Goal: Feedback & Contribution: Contribute content

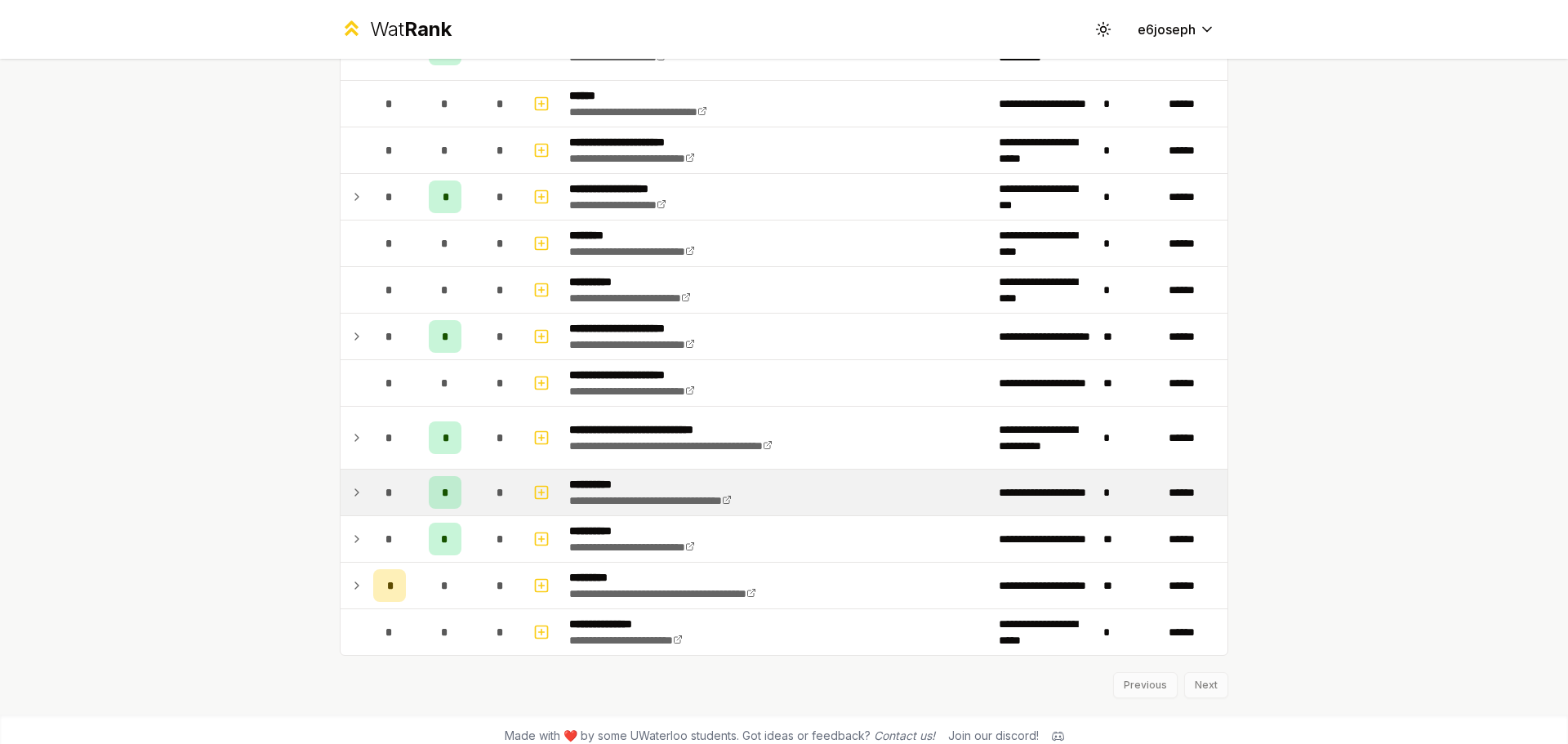
scroll to position [939, 0]
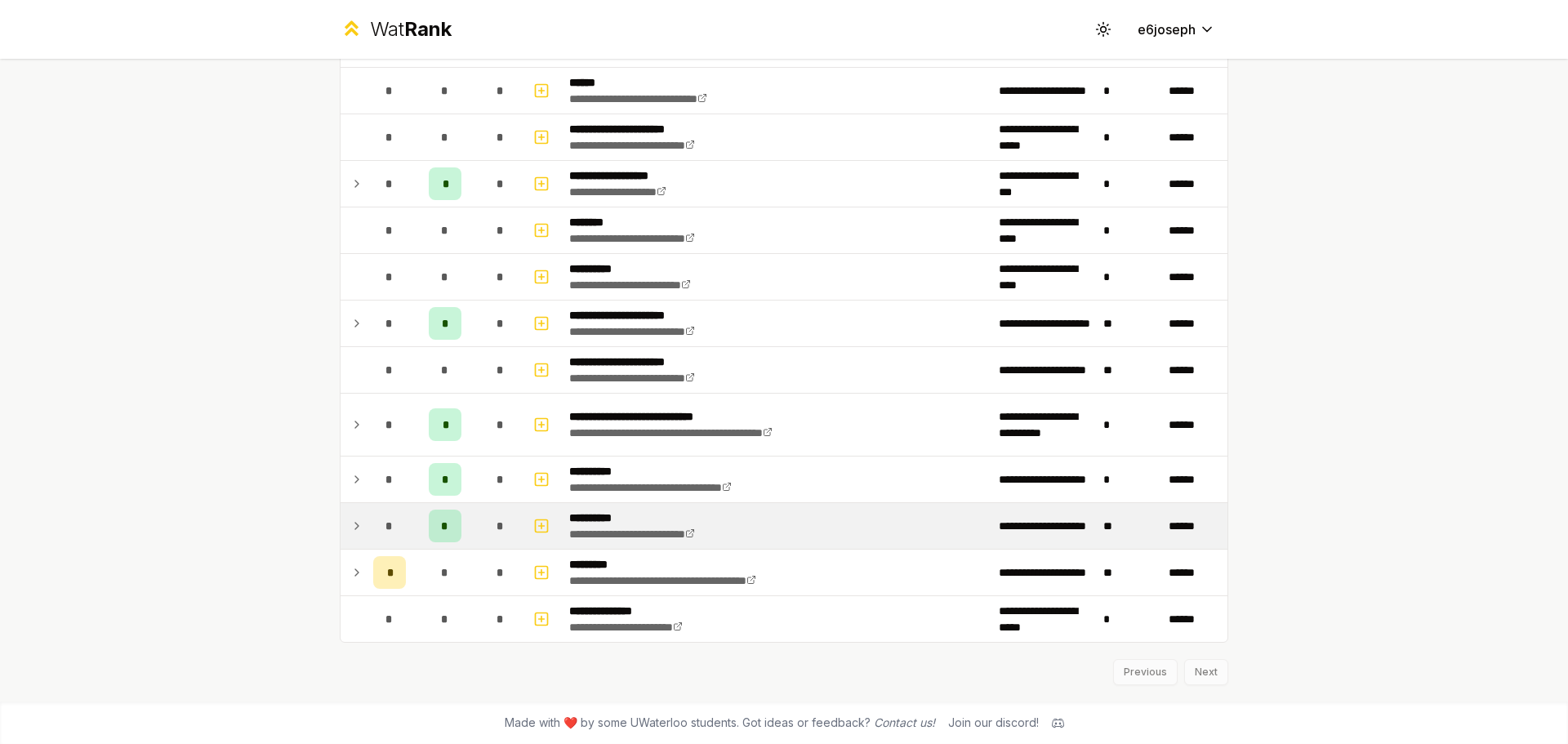
click at [487, 534] on div "*" at bounding box center [500, 526] width 32 height 32
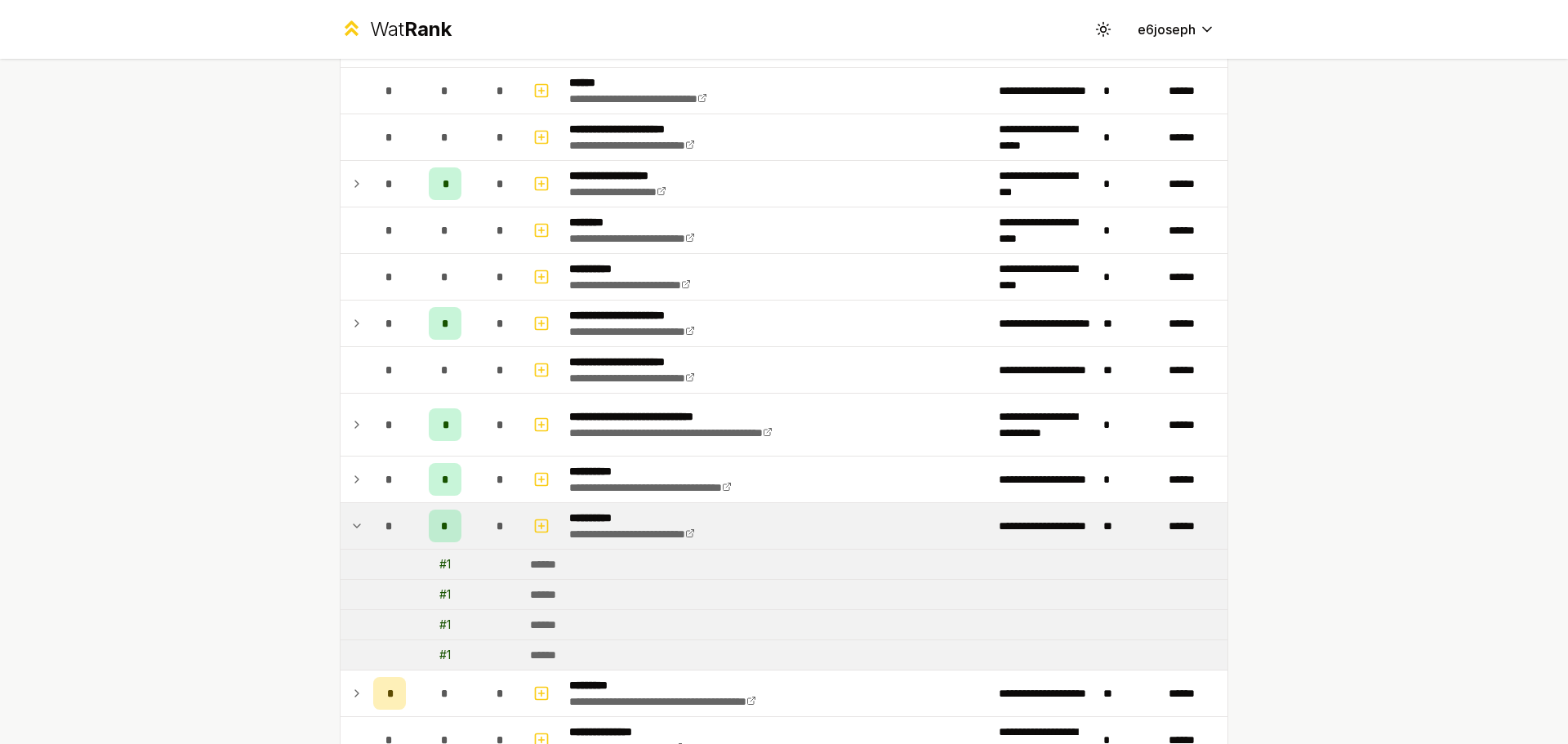
click at [487, 534] on div "*" at bounding box center [500, 526] width 32 height 32
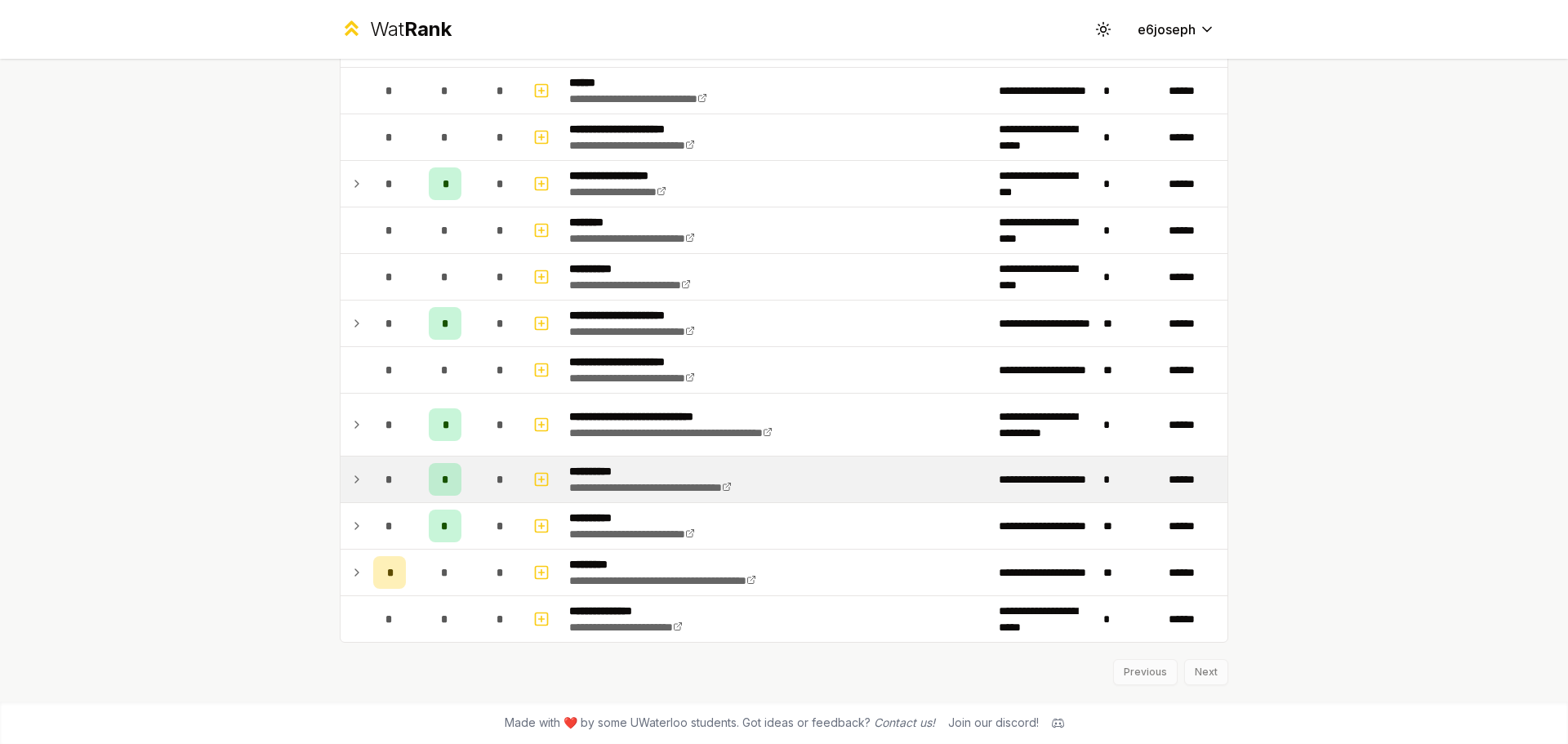
click at [494, 486] on div "*" at bounding box center [500, 480] width 32 height 32
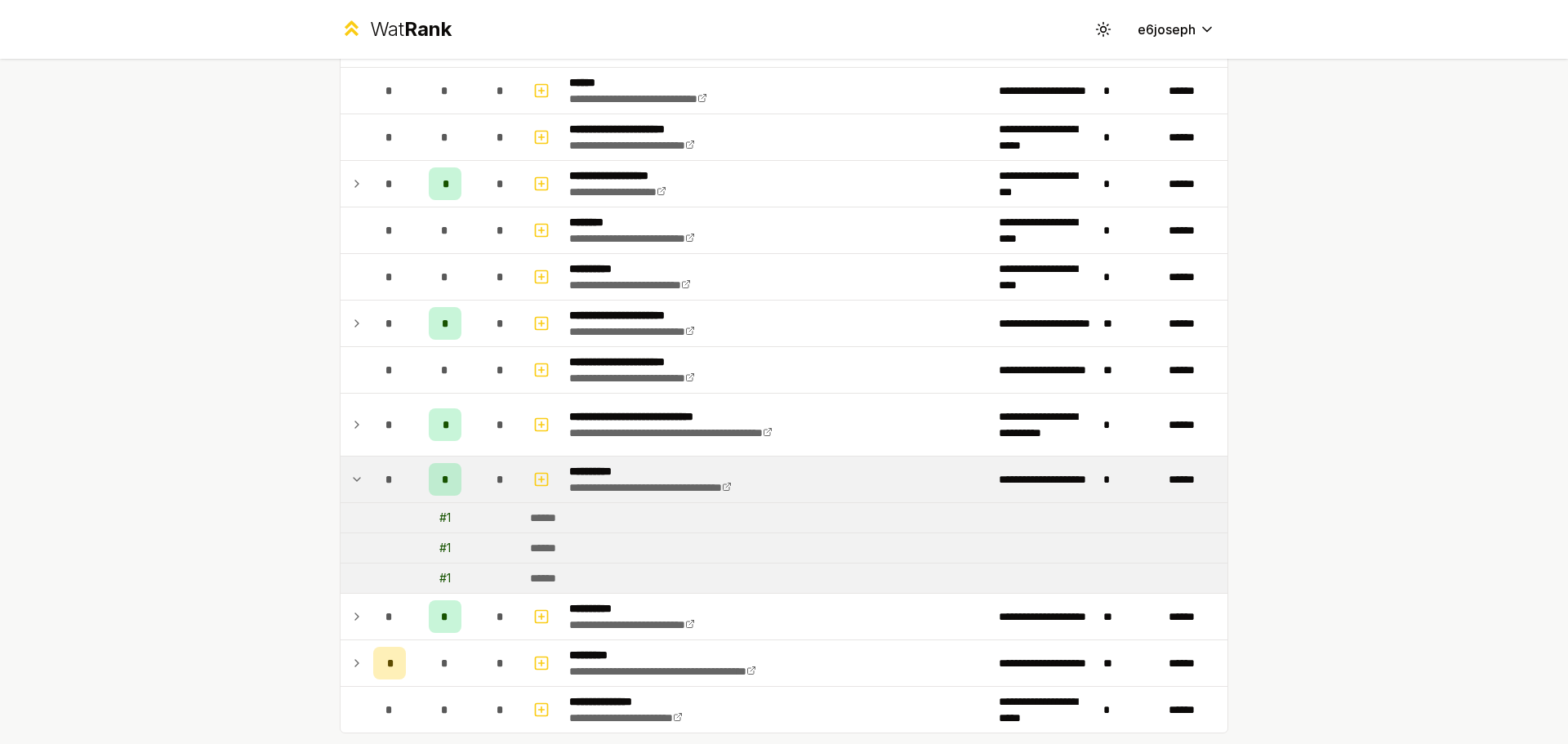
click at [497, 486] on span "*" at bounding box center [500, 479] width 8 height 16
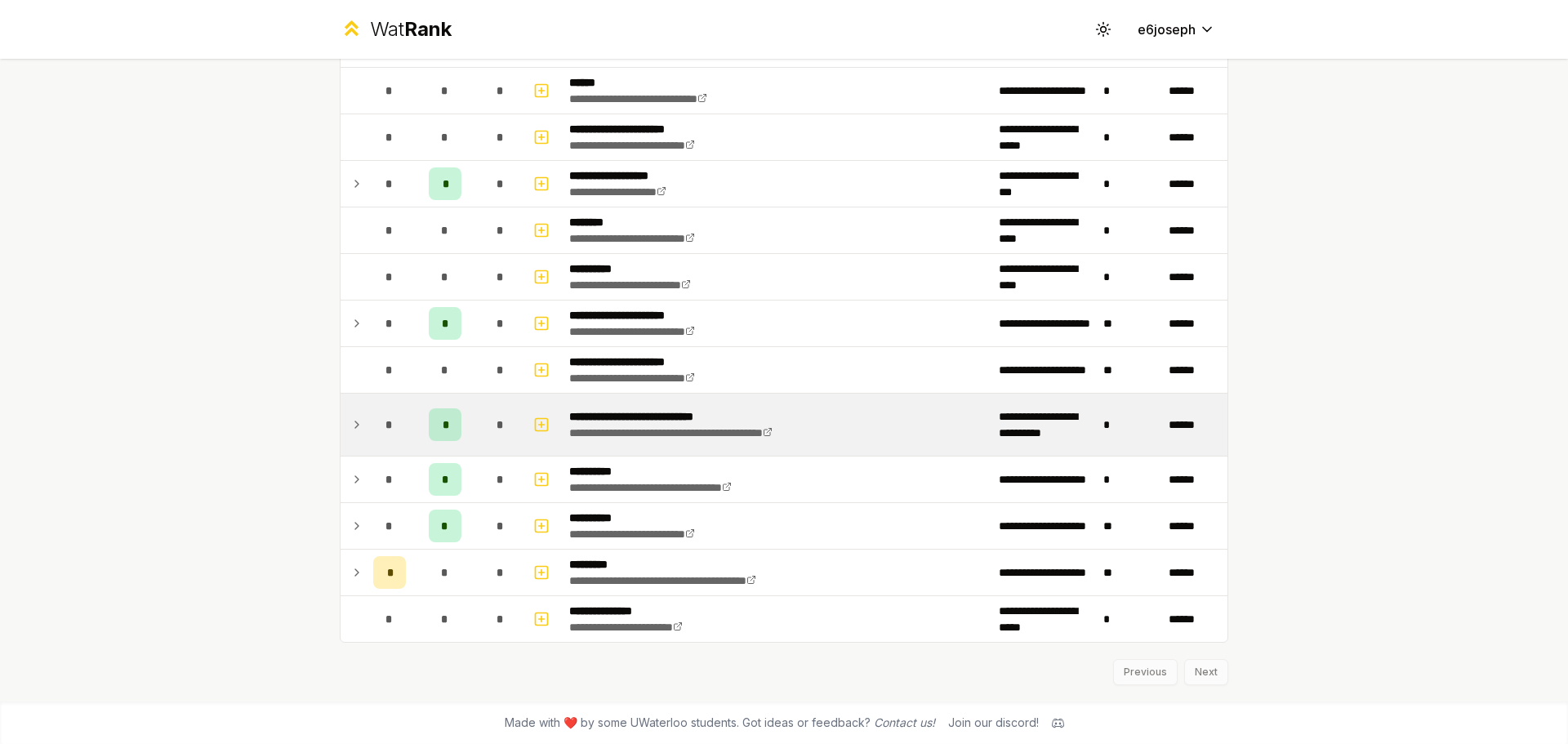
click at [485, 439] on div "*" at bounding box center [500, 424] width 32 height 32
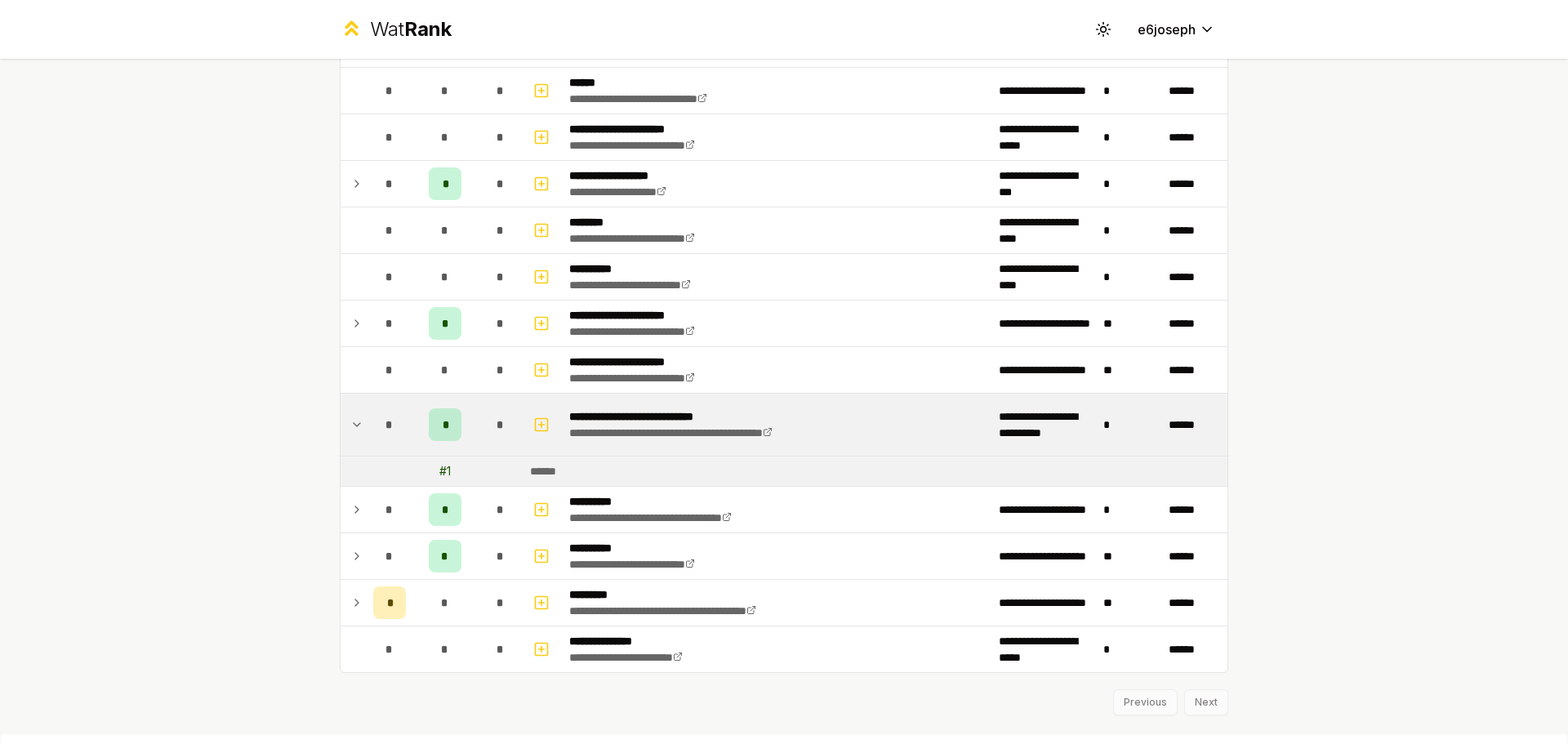
click at [485, 439] on div "*" at bounding box center [500, 424] width 32 height 32
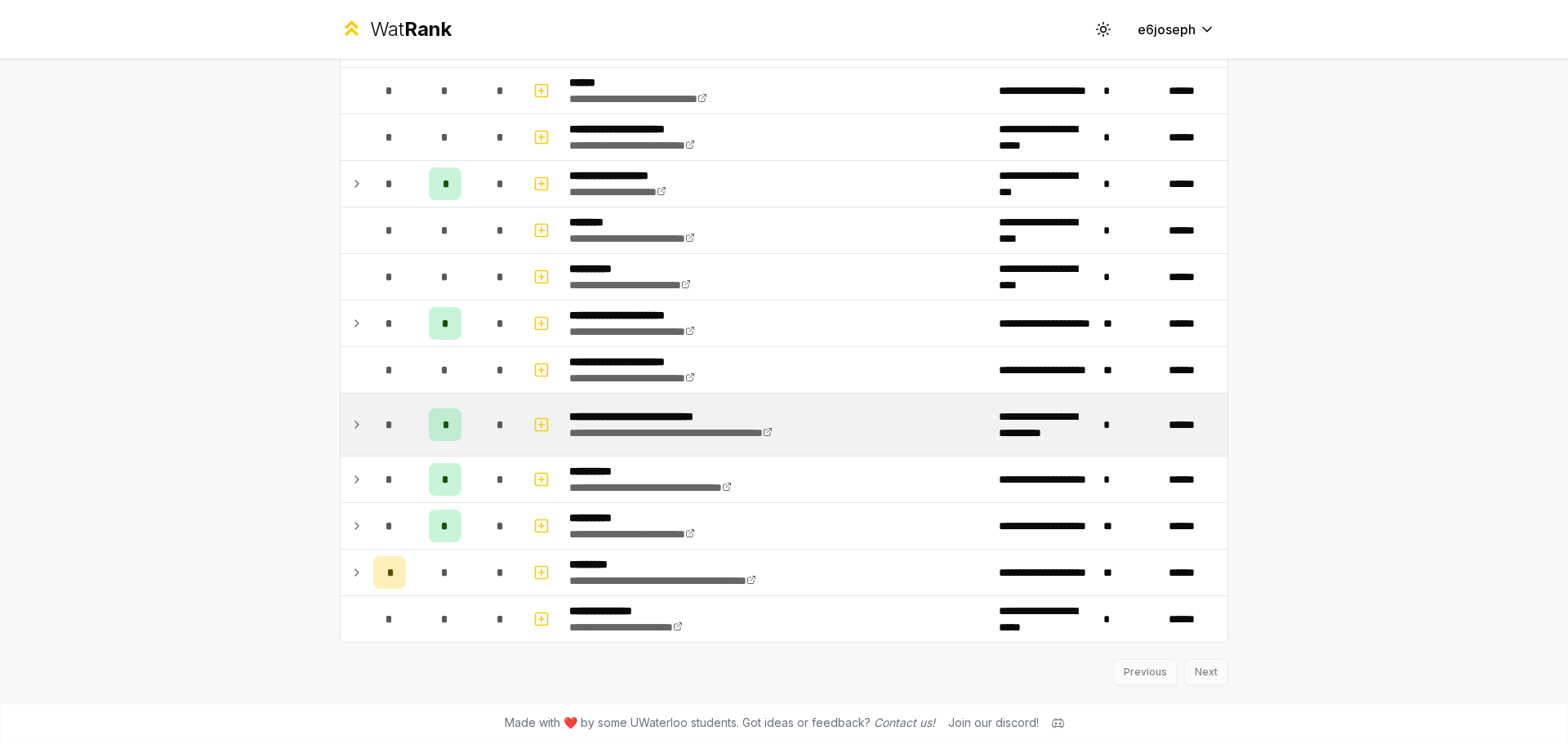
scroll to position [776, 0]
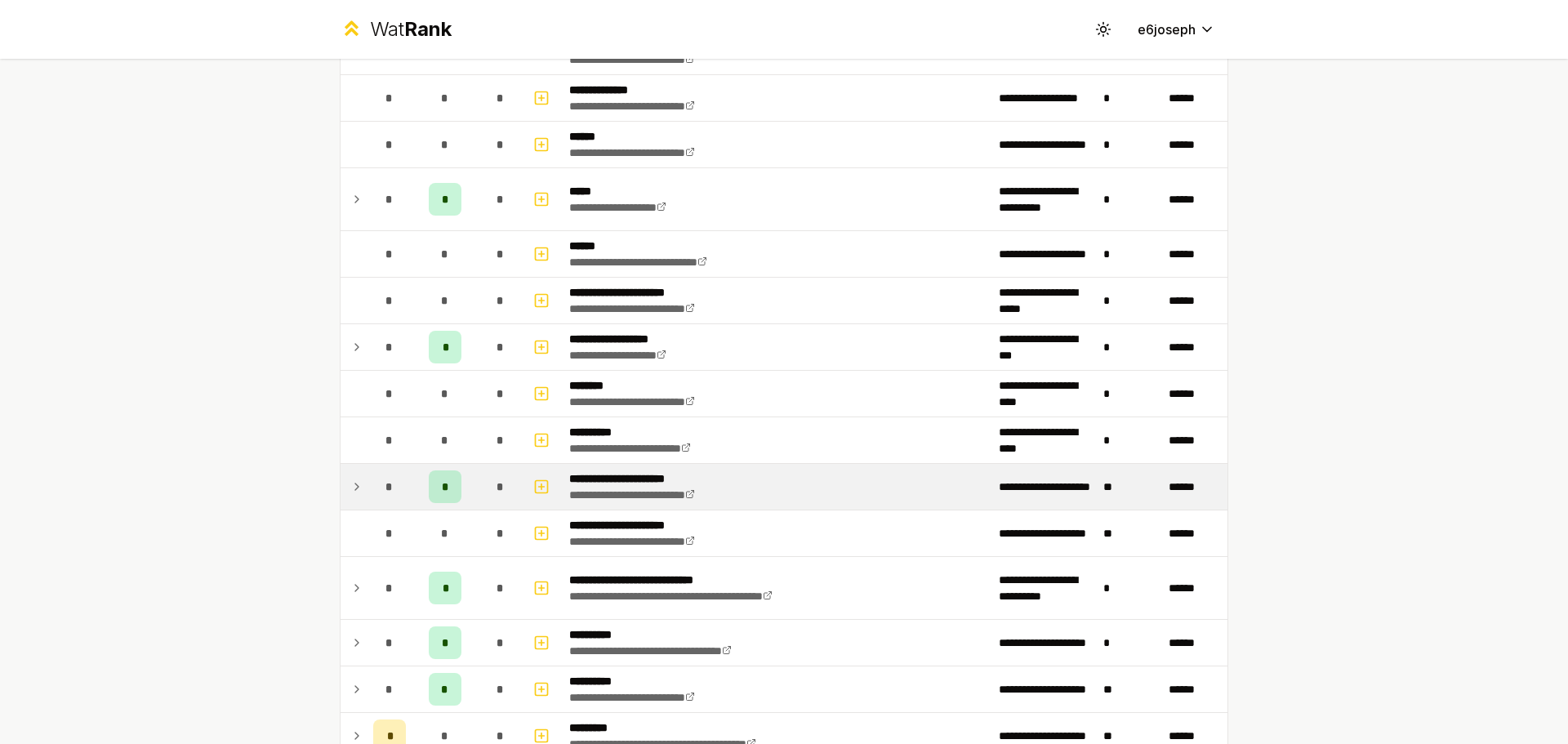
click at [478, 475] on td "*" at bounding box center [501, 487] width 46 height 46
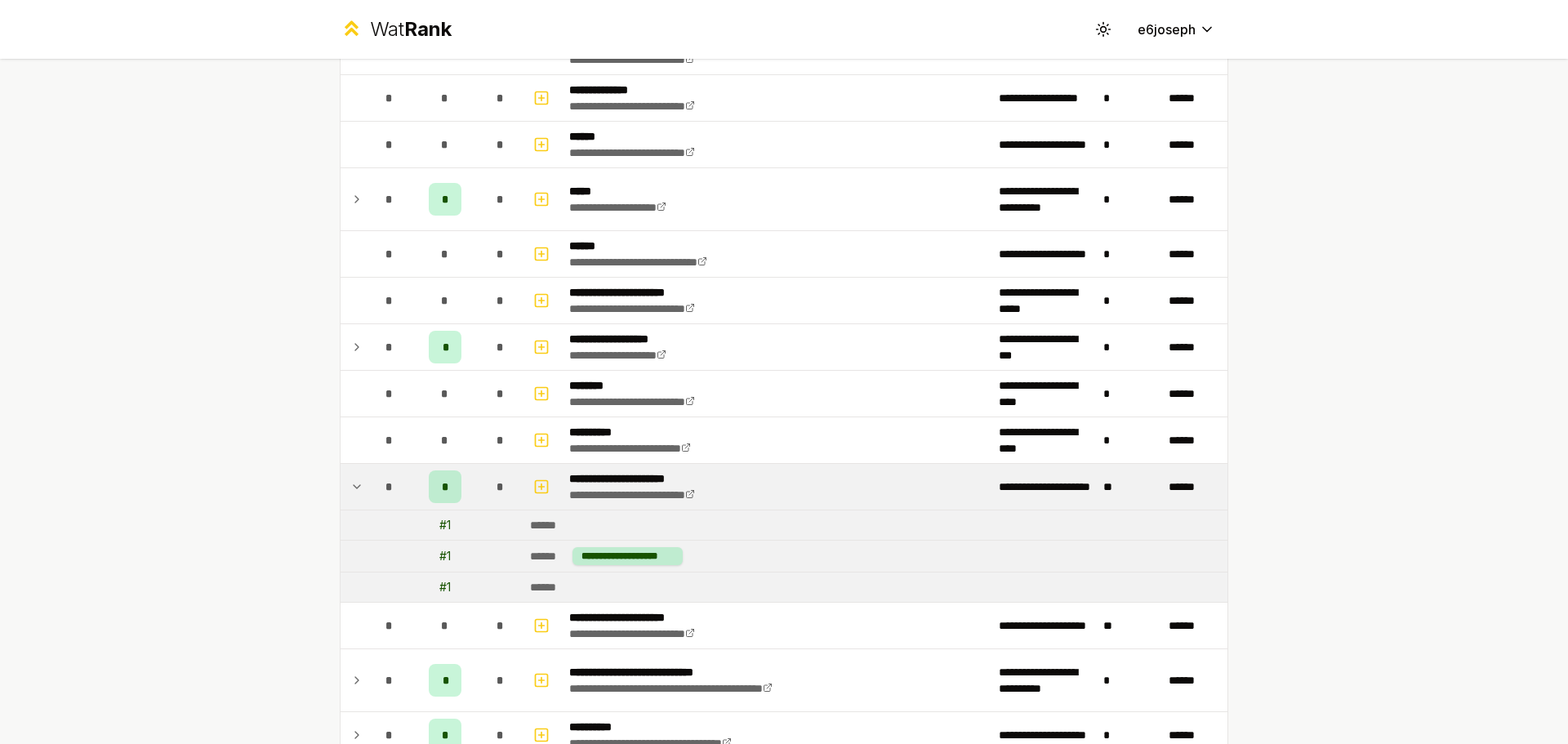
click at [478, 475] on td "*" at bounding box center [501, 487] width 46 height 46
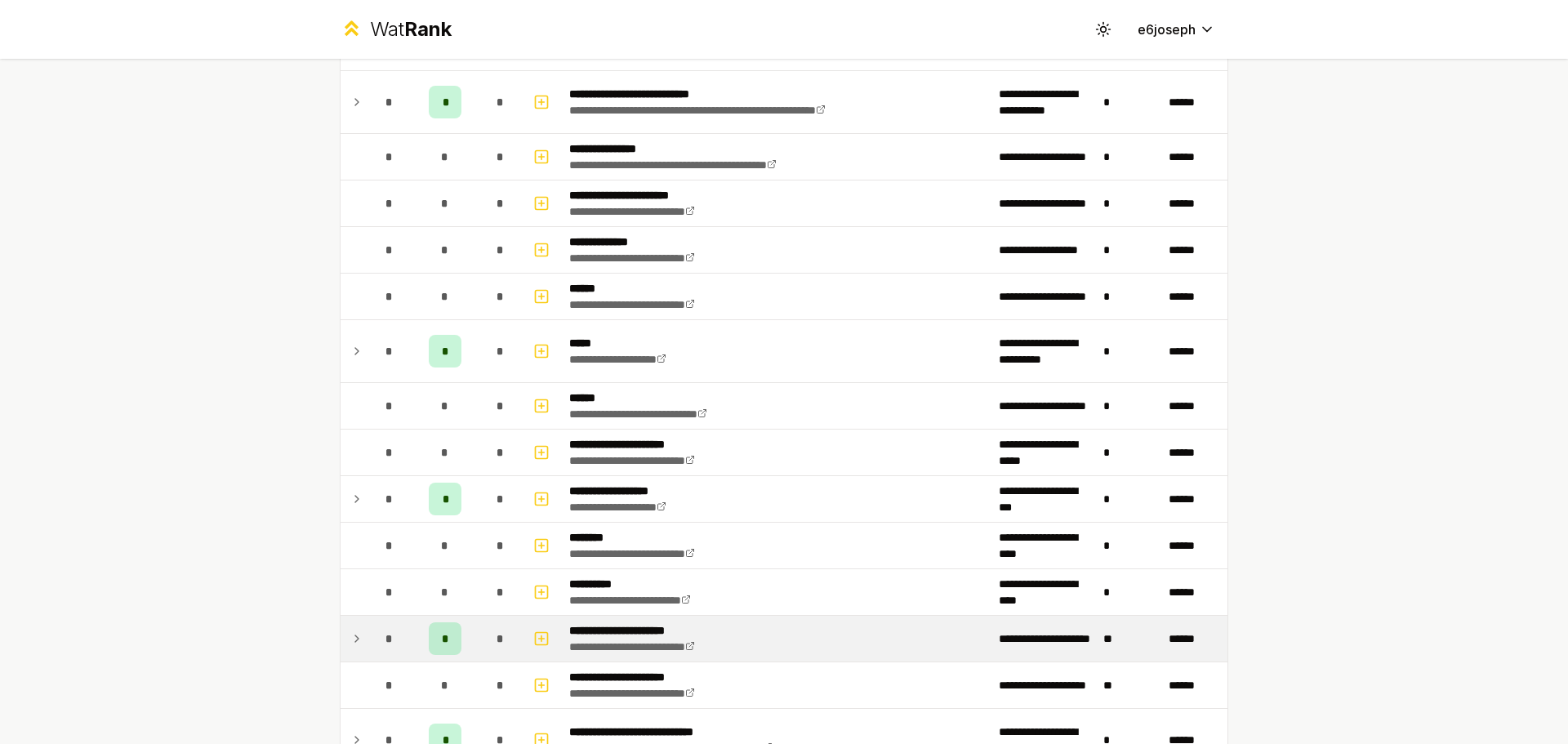
scroll to position [613, 0]
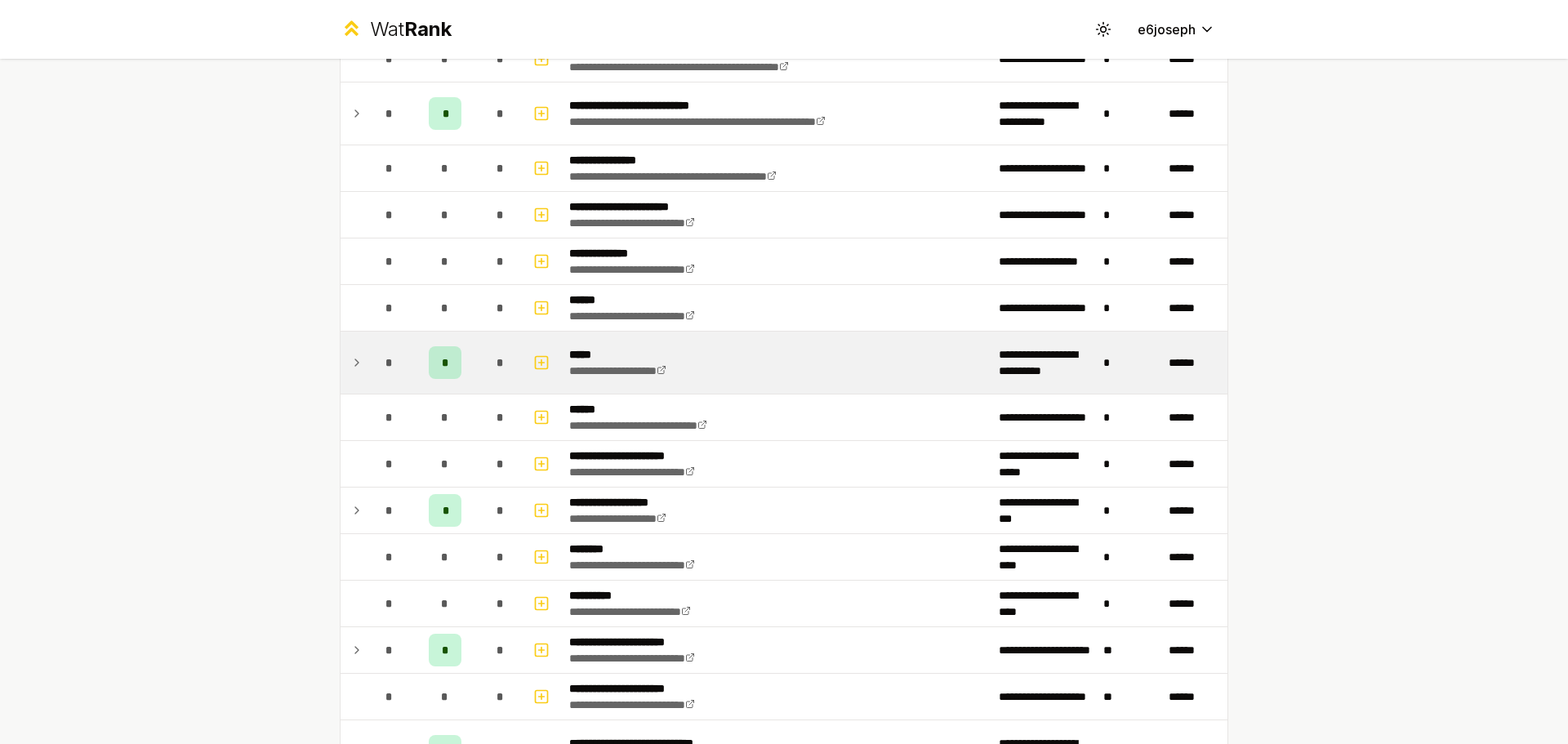
click at [484, 364] on div "*" at bounding box center [500, 363] width 32 height 32
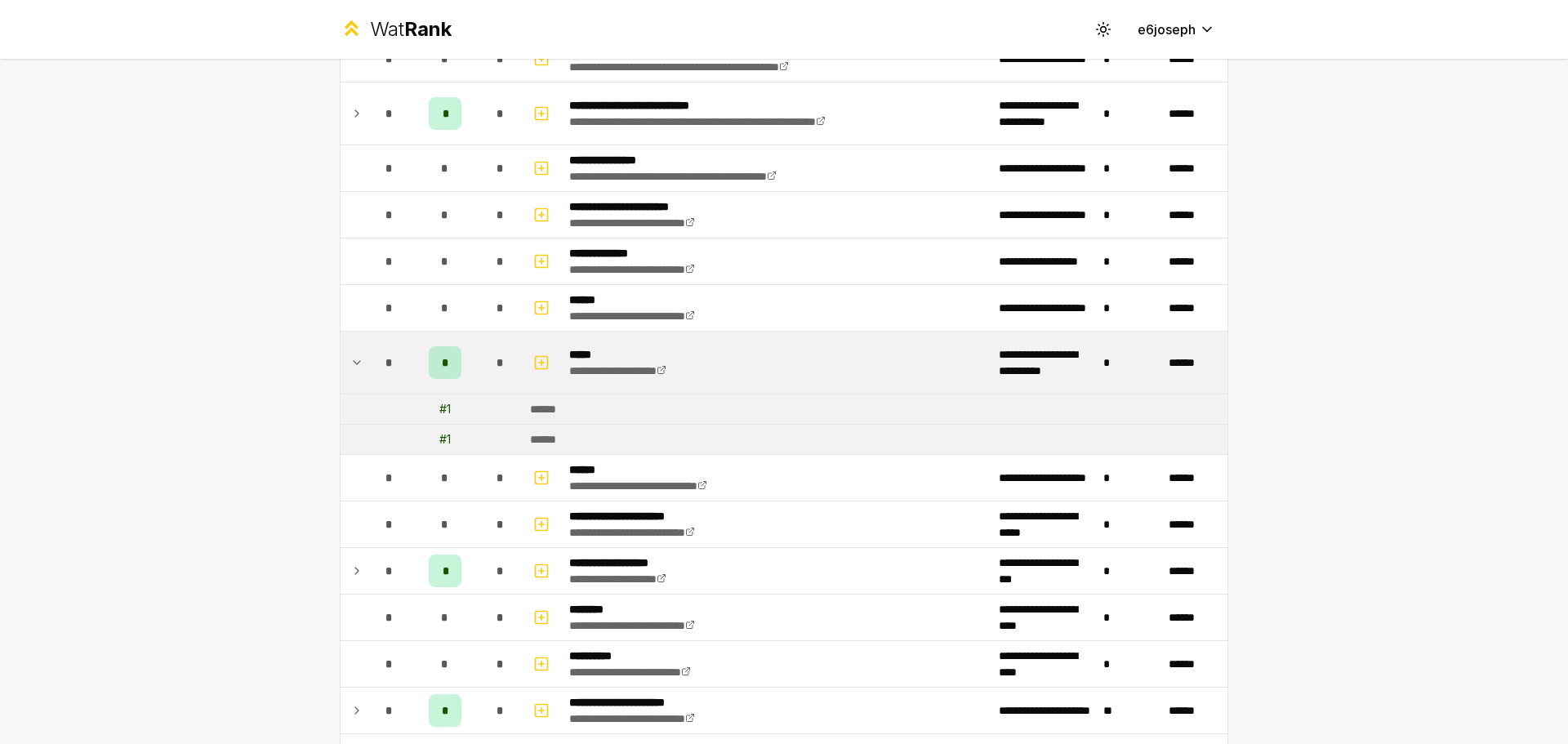
click at [484, 364] on div "*" at bounding box center [500, 363] width 32 height 32
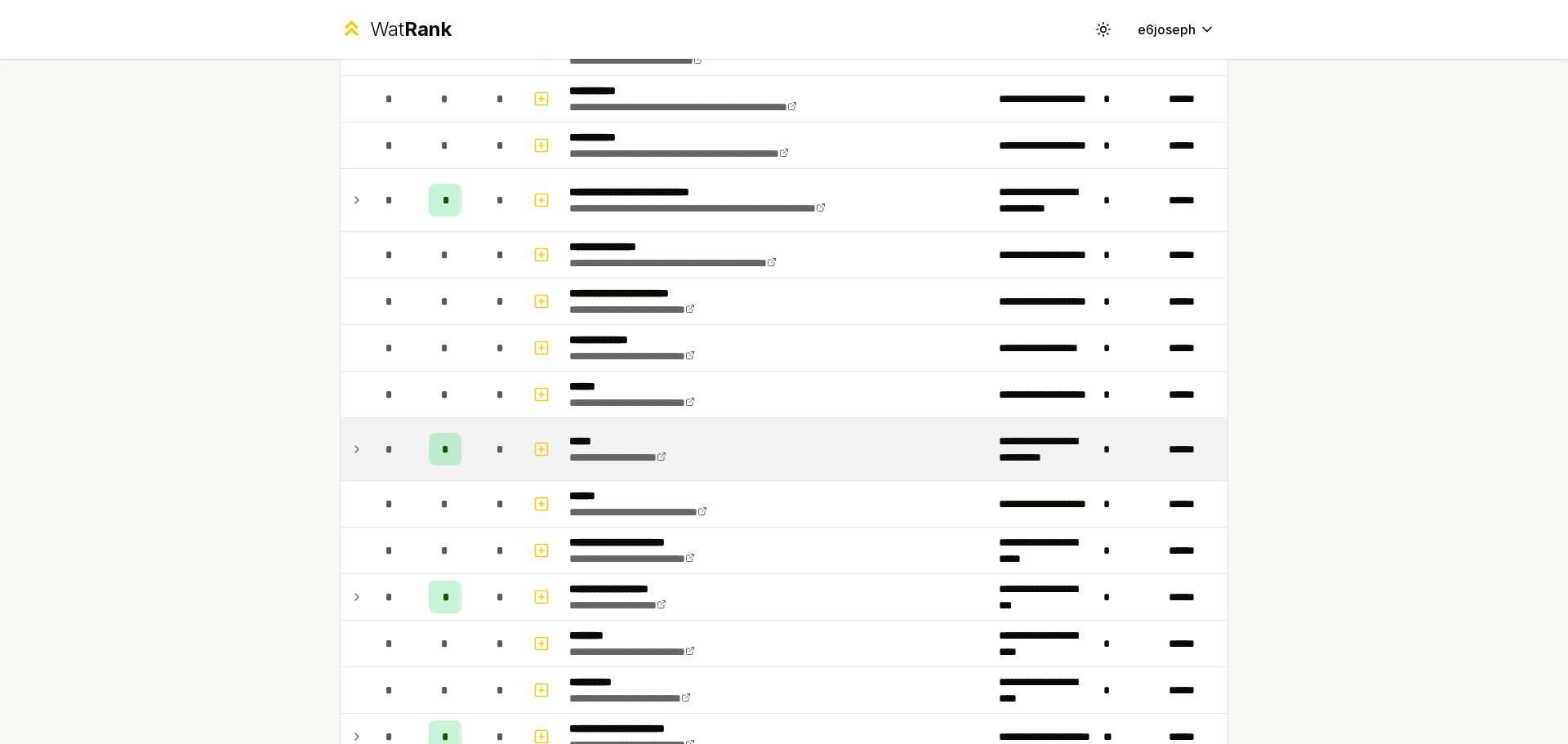
scroll to position [450, 0]
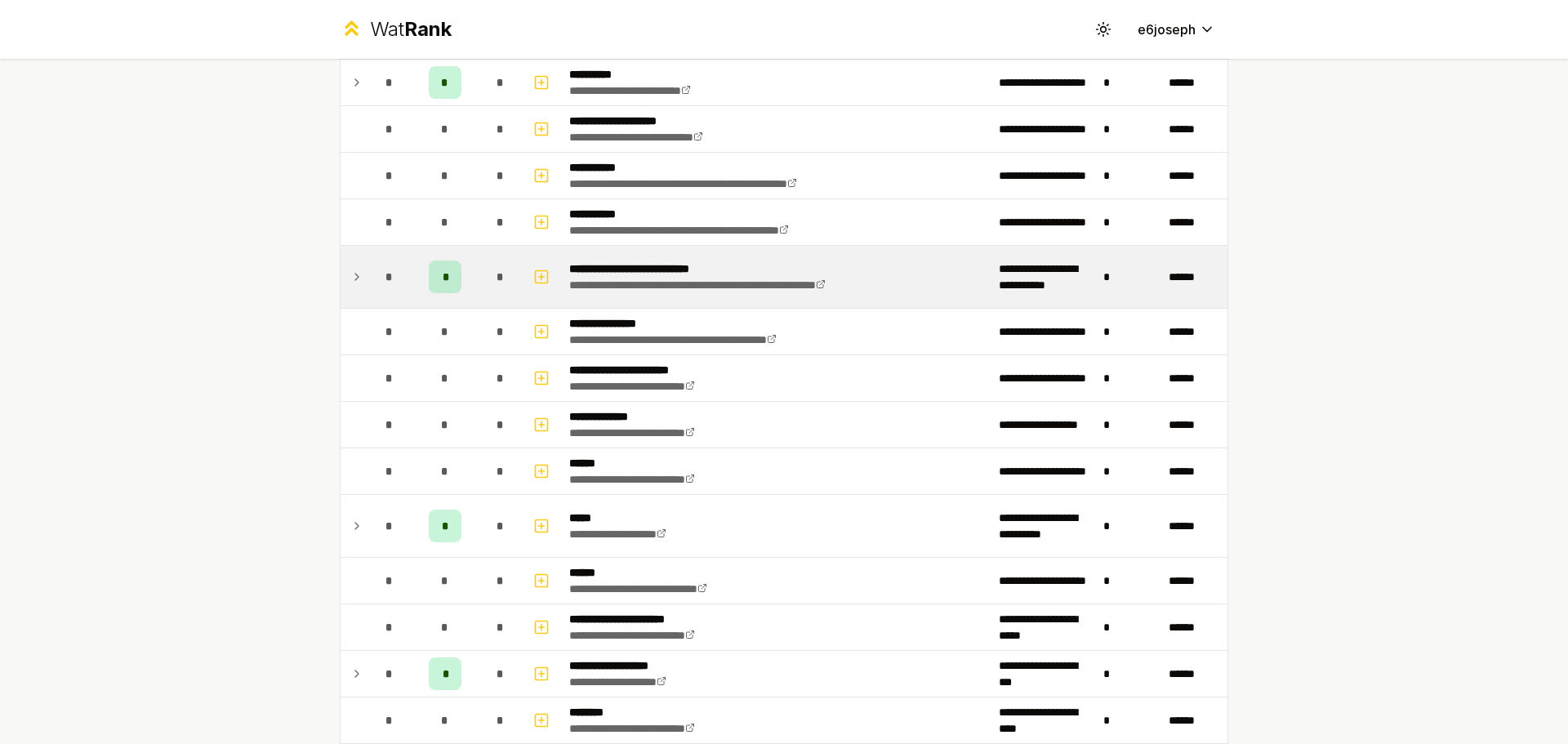
click at [523, 282] on td at bounding box center [543, 276] width 39 height 62
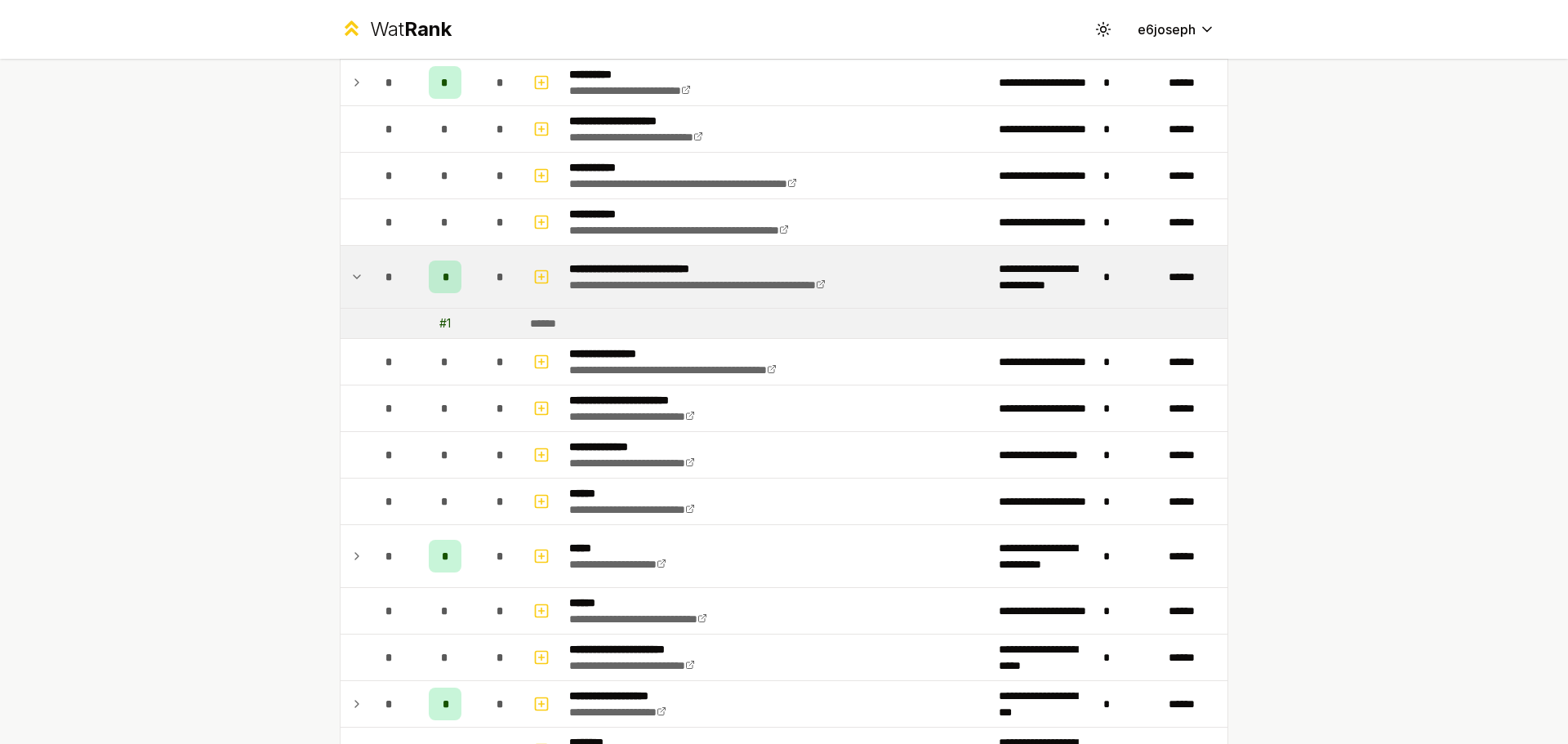
click at [512, 288] on td "*" at bounding box center [501, 276] width 46 height 62
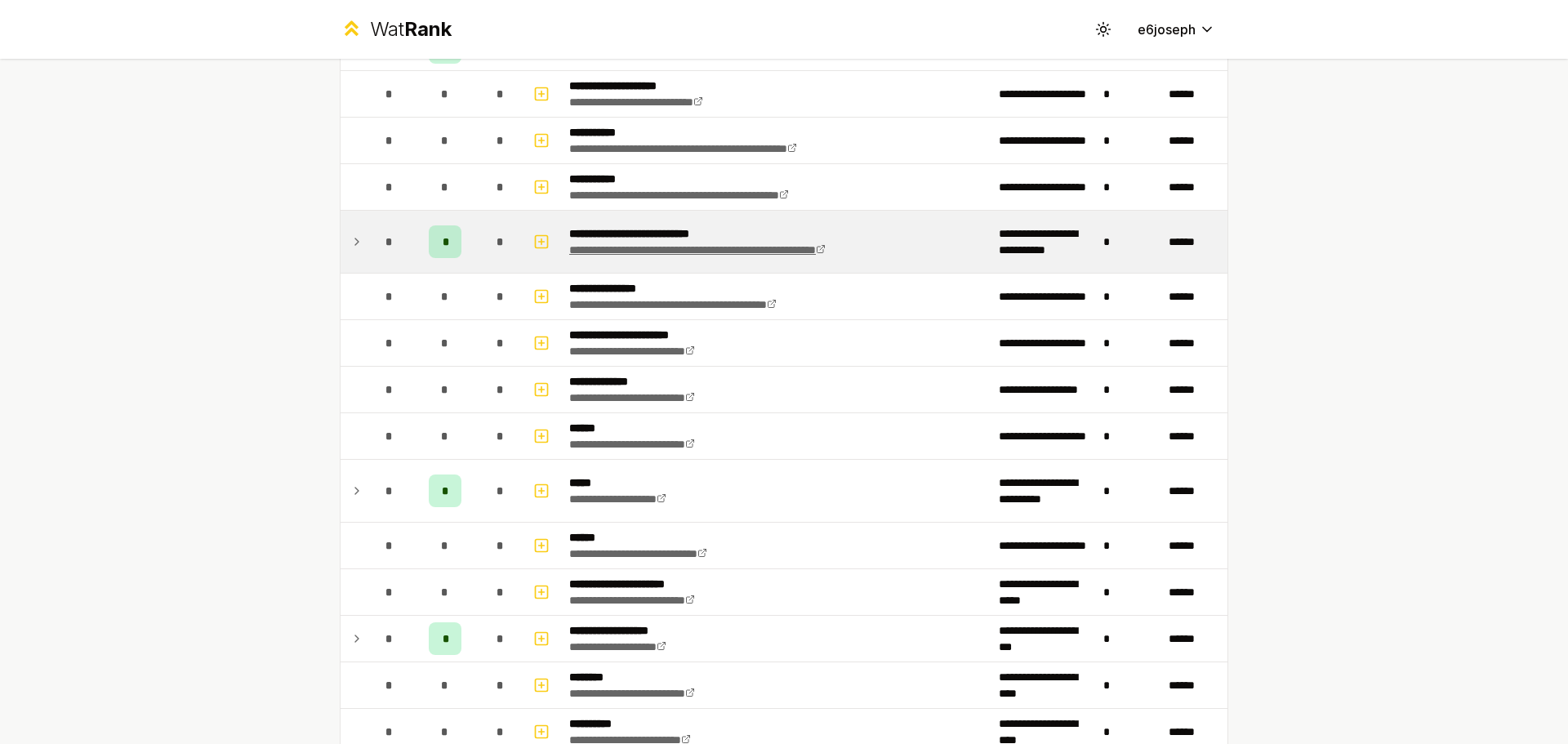
scroll to position [532, 0]
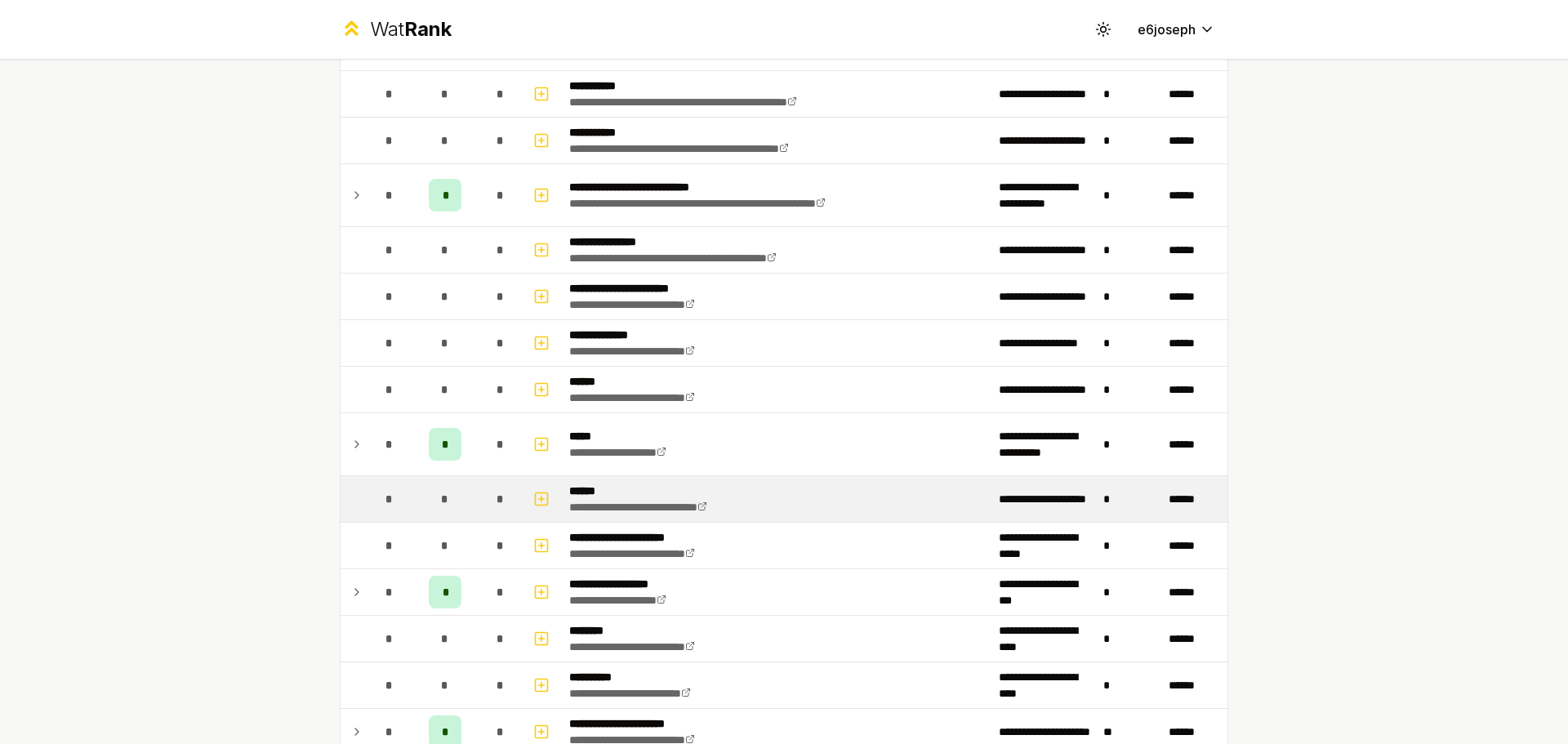
click at [761, 491] on td "**********" at bounding box center [777, 499] width 429 height 46
click at [543, 500] on icon "button" at bounding box center [541, 498] width 16 height 20
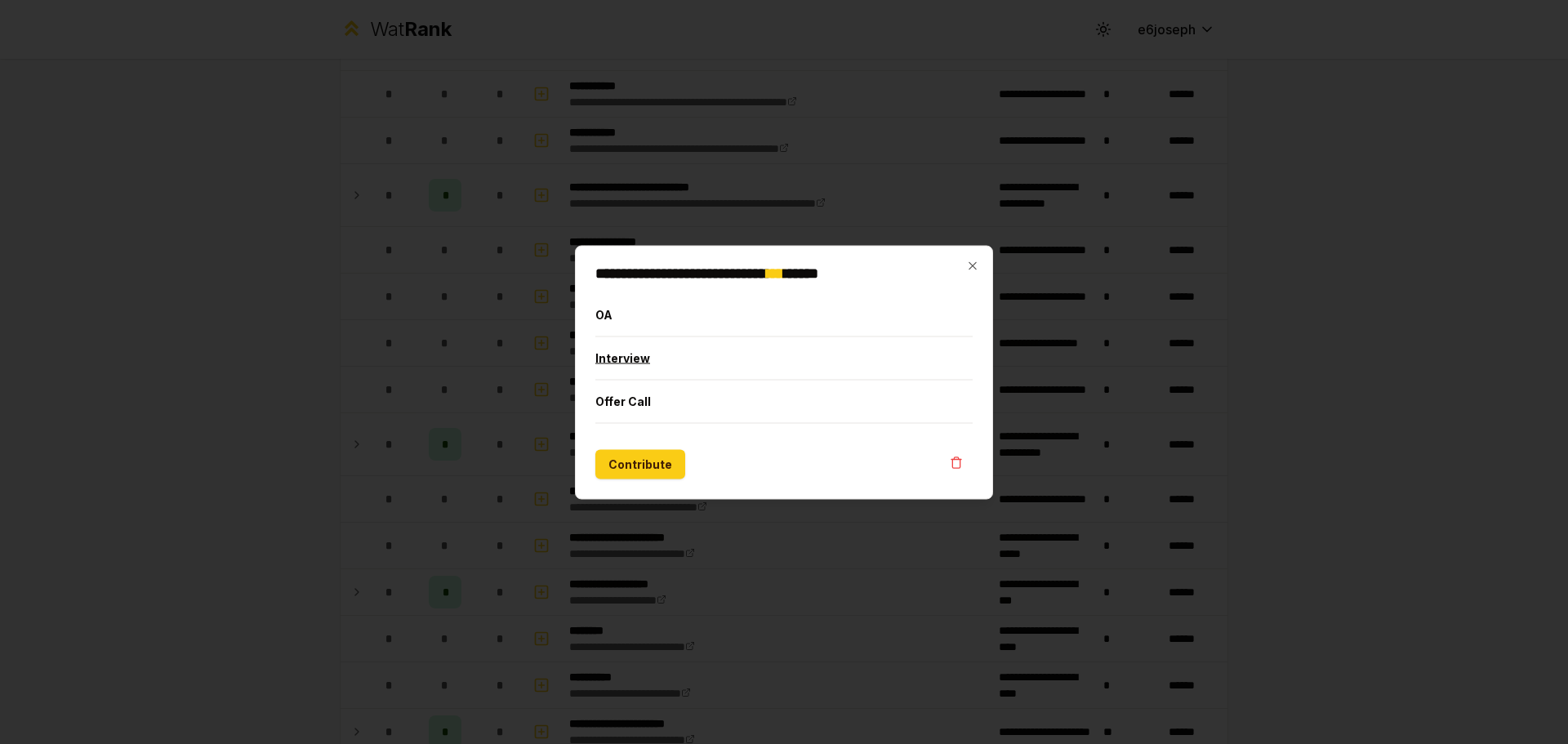
click at [635, 358] on button "Interview" at bounding box center [784, 357] width 377 height 43
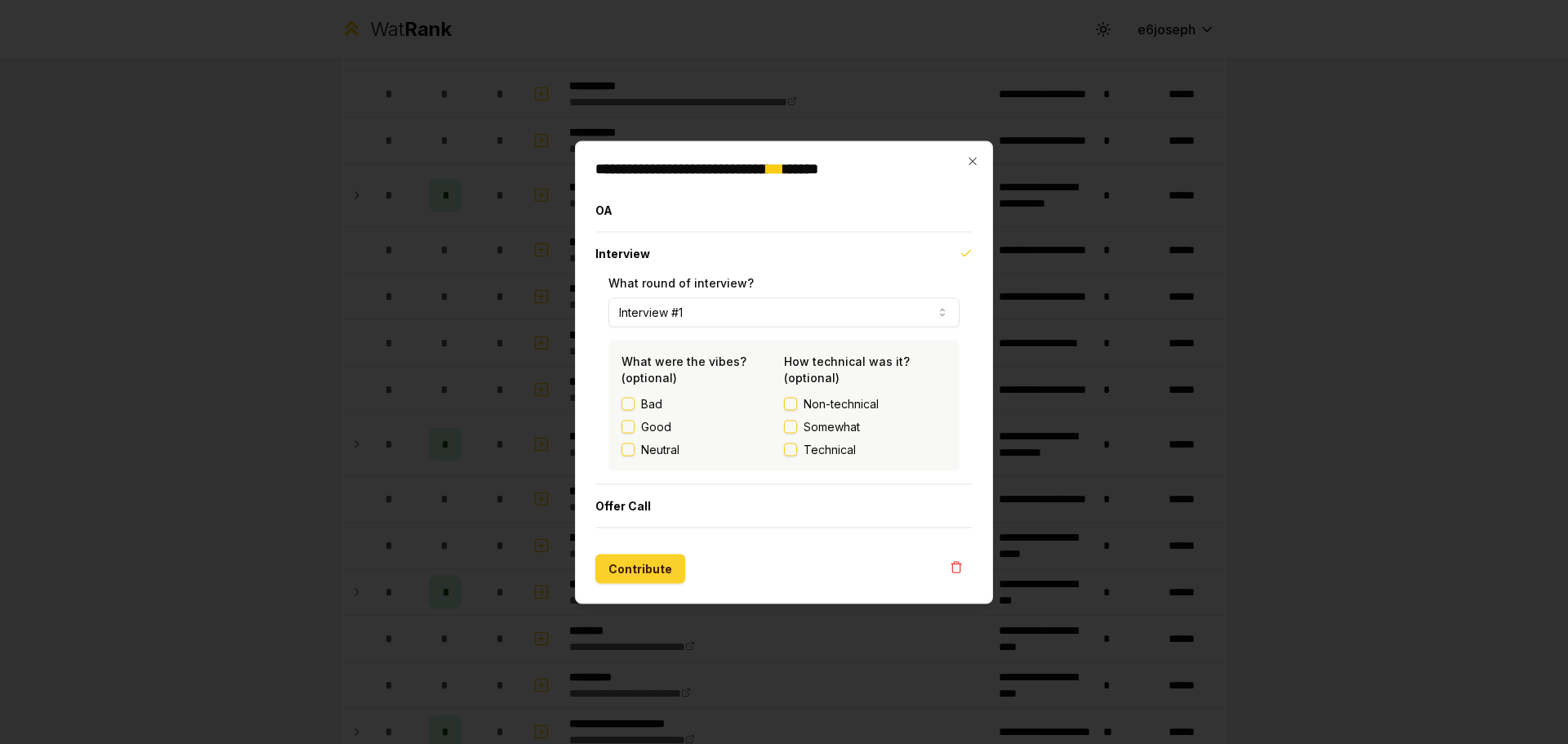
click at [663, 563] on button "Contribute" at bounding box center [640, 568] width 90 height 29
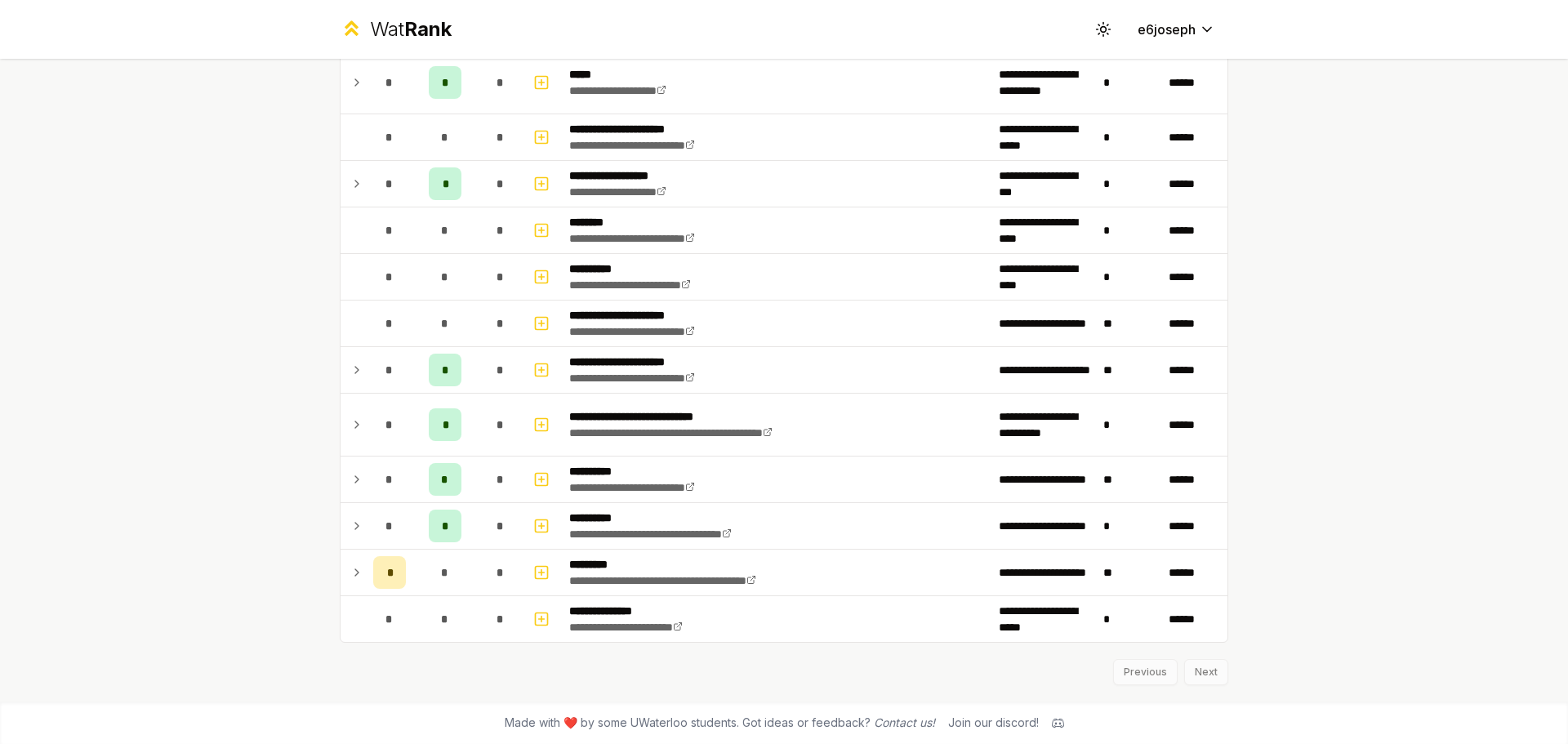
scroll to position [0, 0]
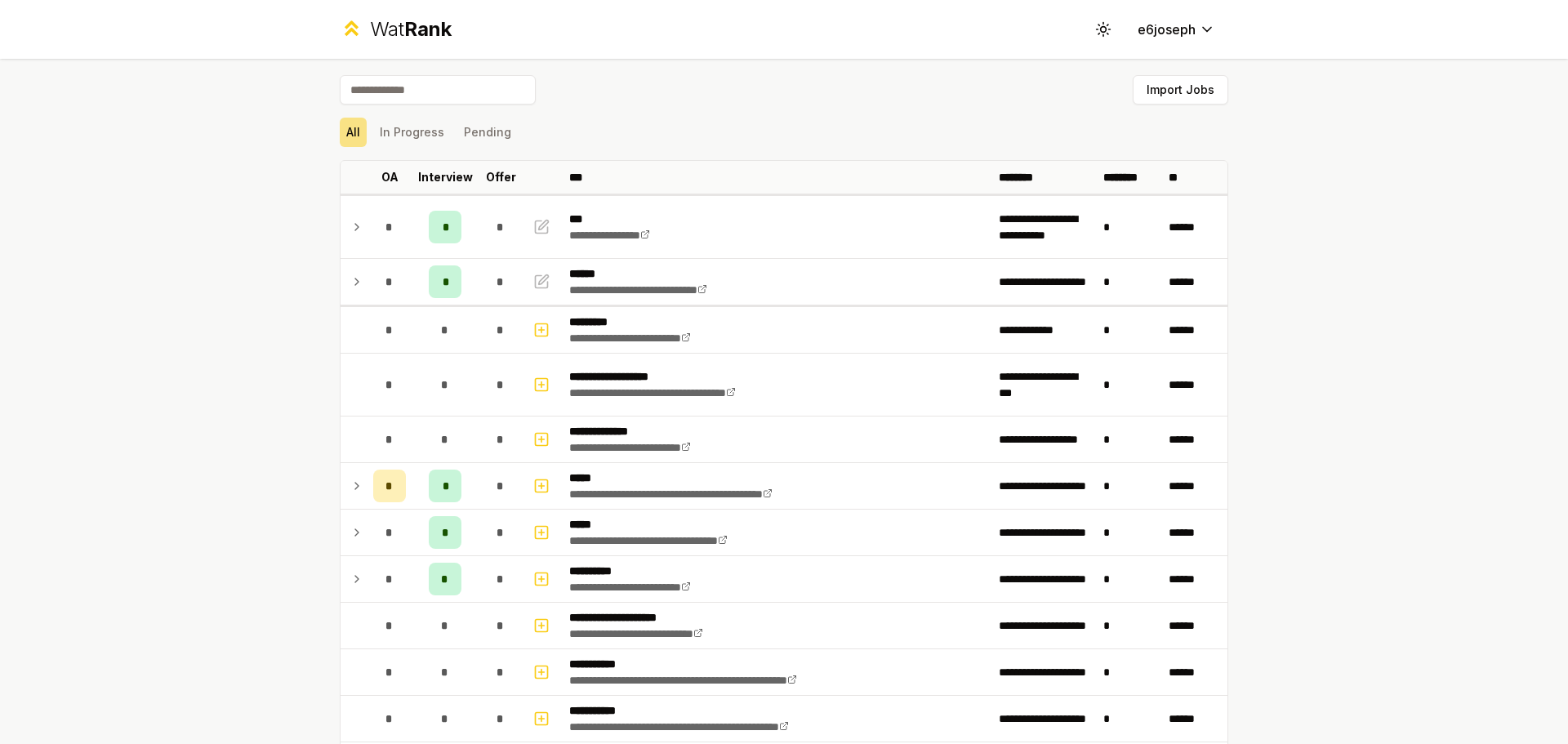
drag, startPoint x: 176, startPoint y: 559, endPoint x: 93, endPoint y: -43, distance: 607.7
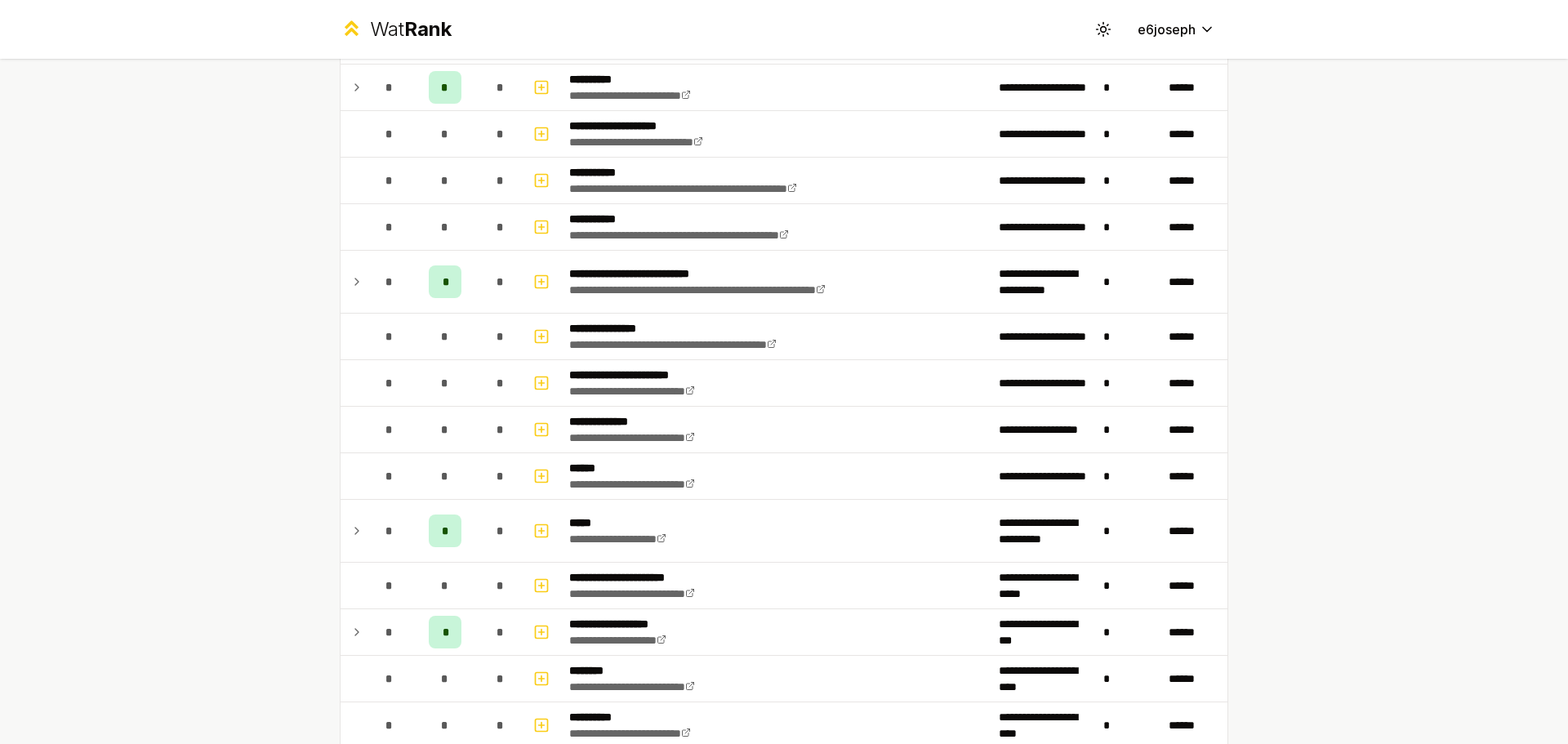
scroll to position [490, 0]
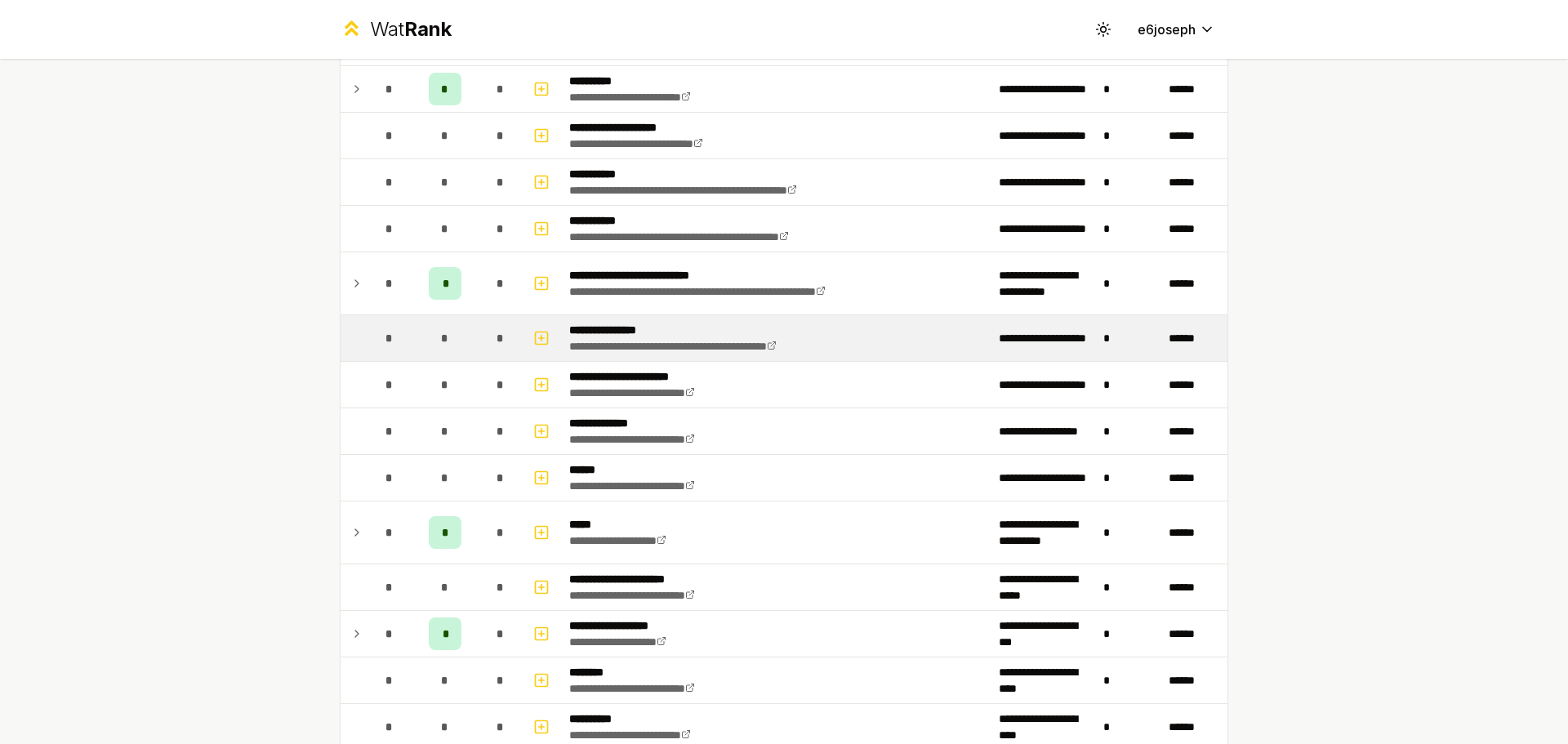
click at [681, 317] on td "**********" at bounding box center [777, 338] width 429 height 46
click at [635, 332] on p "**********" at bounding box center [707, 329] width 275 height 16
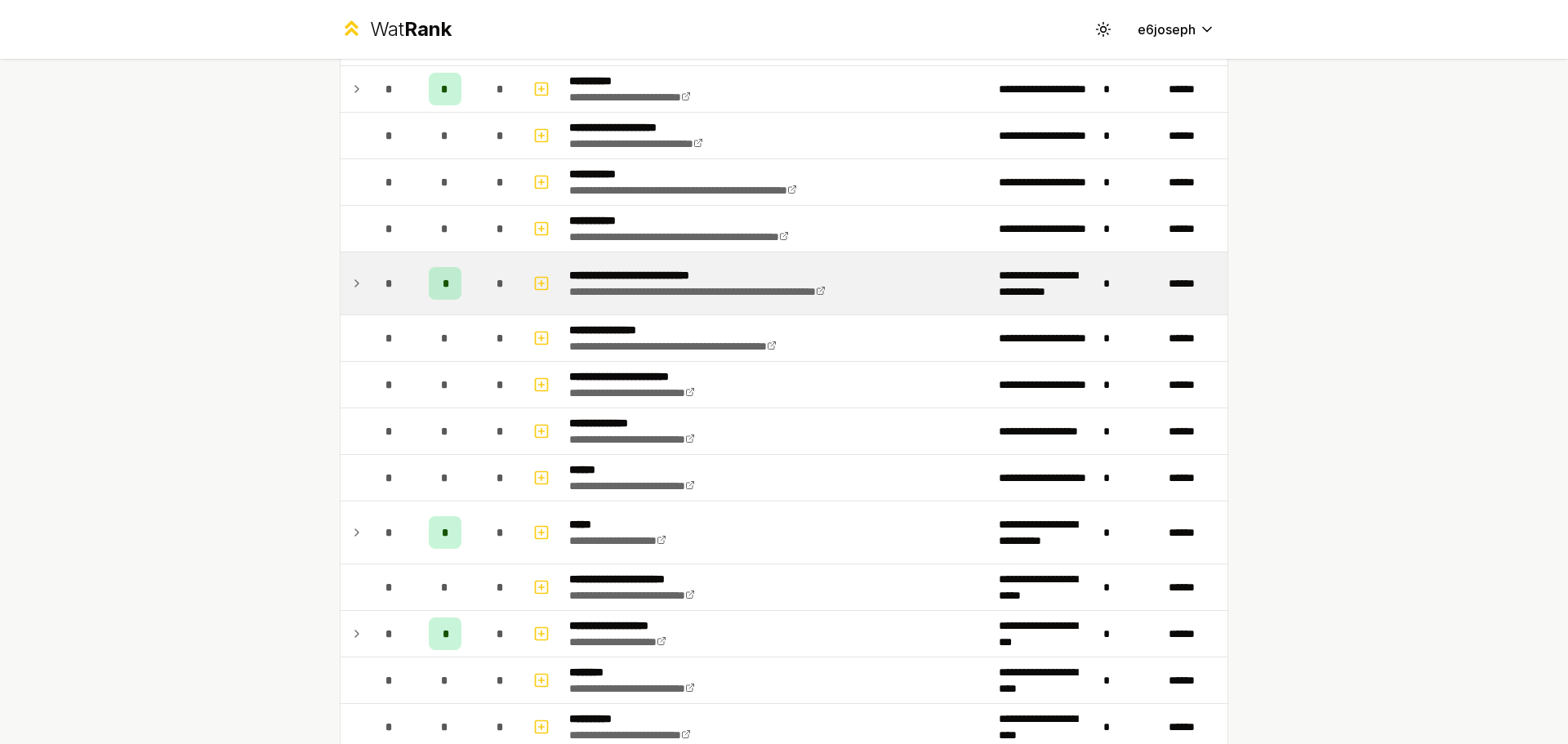
click at [341, 294] on td at bounding box center [353, 283] width 26 height 62
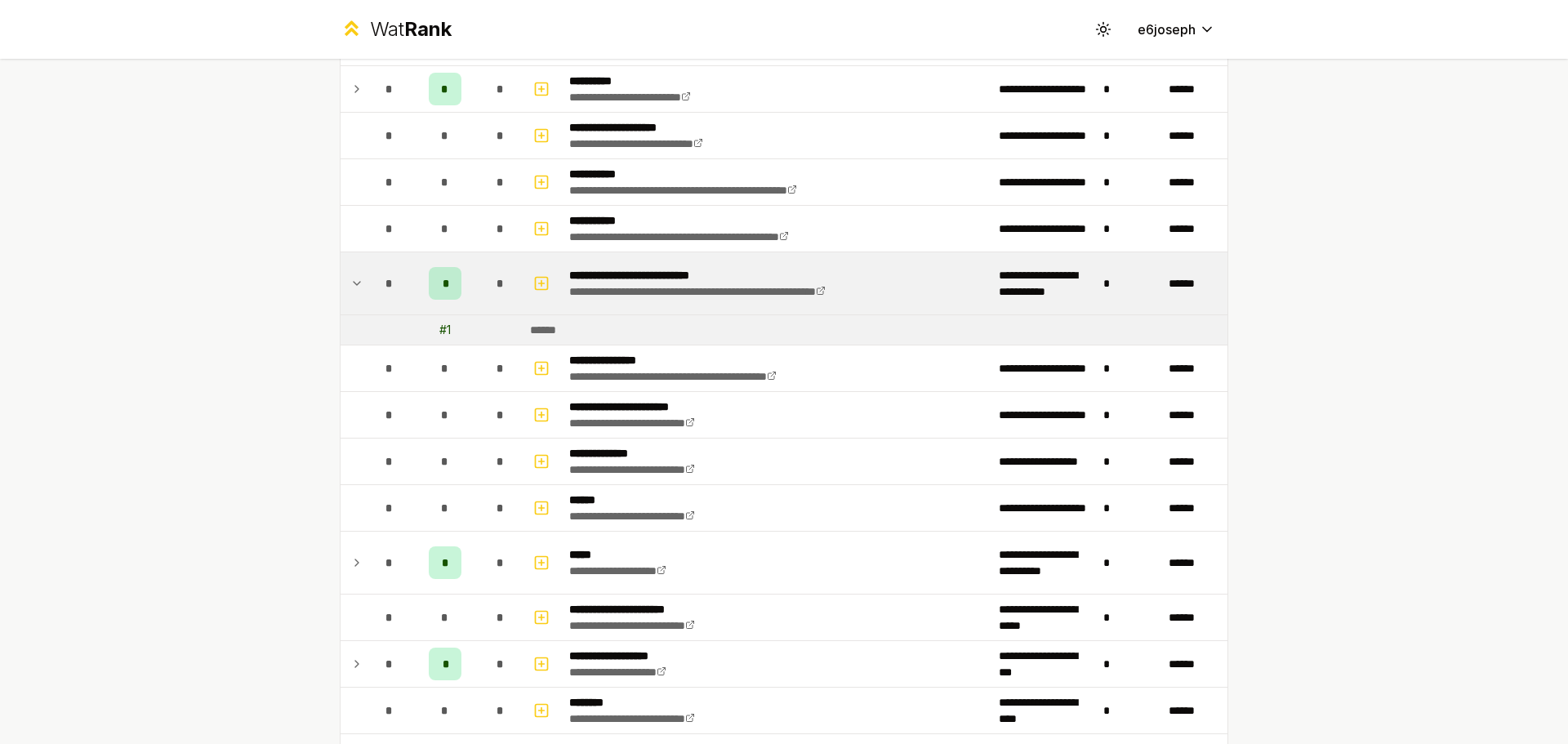
click at [341, 293] on td at bounding box center [353, 283] width 26 height 62
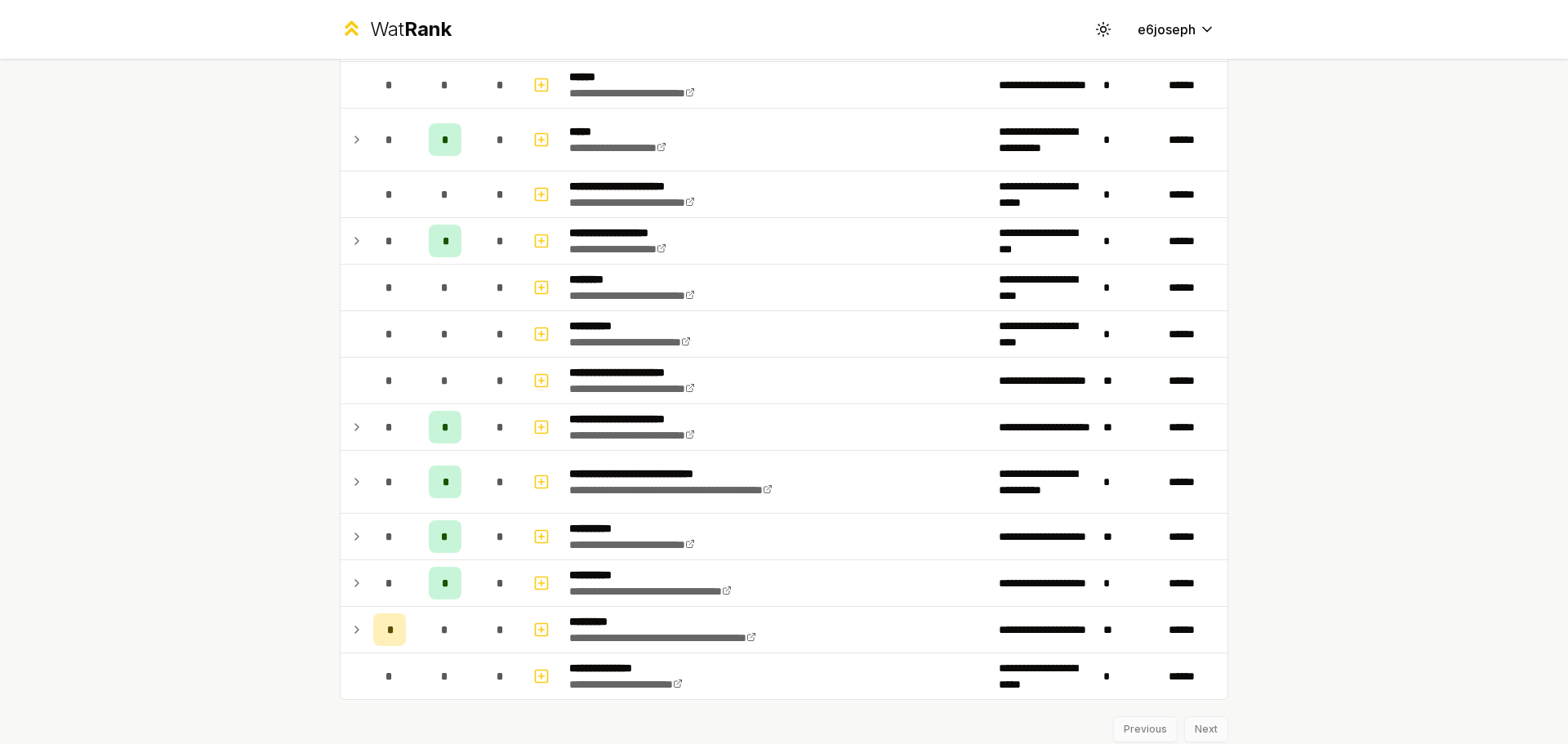
scroll to position [939, 0]
